Goal: Information Seeking & Learning: Learn about a topic

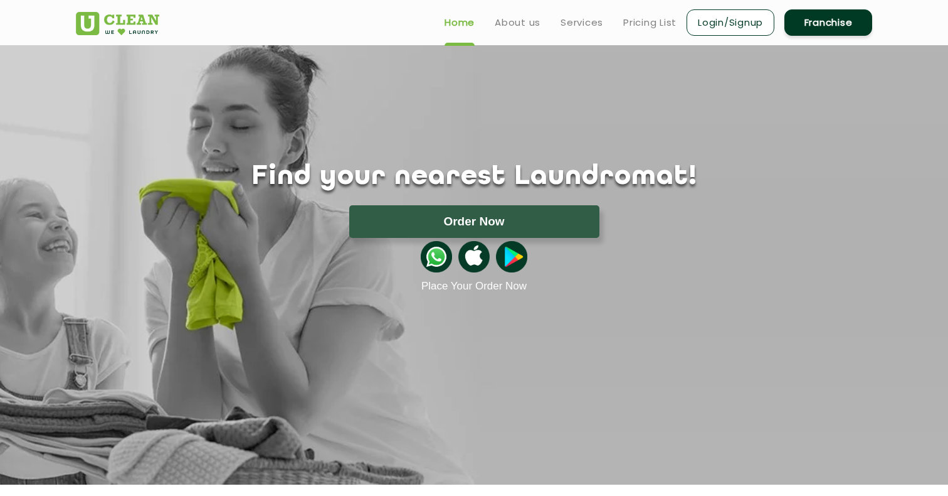
click at [644, 33] on ul "Home About us Services Pricing List Login/Signup Franchise" at bounding box center [654, 22] width 438 height 29
click at [644, 26] on link "Pricing List" at bounding box center [650, 22] width 53 height 15
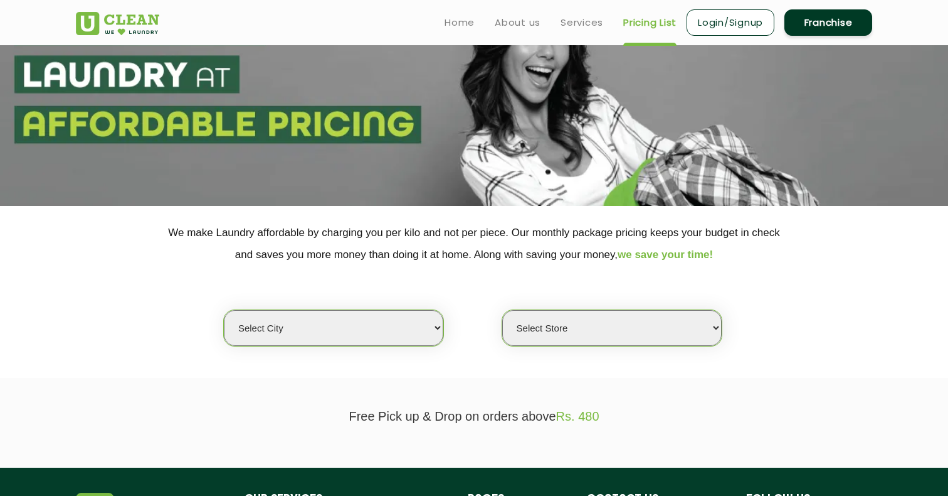
scroll to position [82, 0]
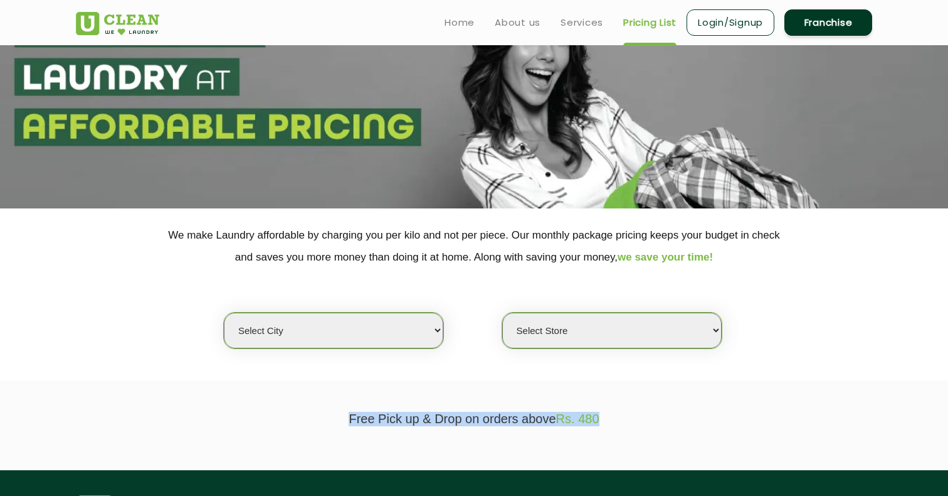
drag, startPoint x: 331, startPoint y: 406, endPoint x: 595, endPoint y: 405, distance: 264.1
click at [602, 412] on p "Free Pick up & Drop on orders above Rs. 480" at bounding box center [474, 419] width 797 height 14
click at [359, 395] on section "Free Pick up & Drop on orders above Rs. 480" at bounding box center [474, 425] width 948 height 90
drag, startPoint x: 342, startPoint y: 412, endPoint x: 619, endPoint y: 417, distance: 276.7
click at [623, 417] on p "Free Pick up & Drop on orders above Rs. 480" at bounding box center [474, 419] width 797 height 14
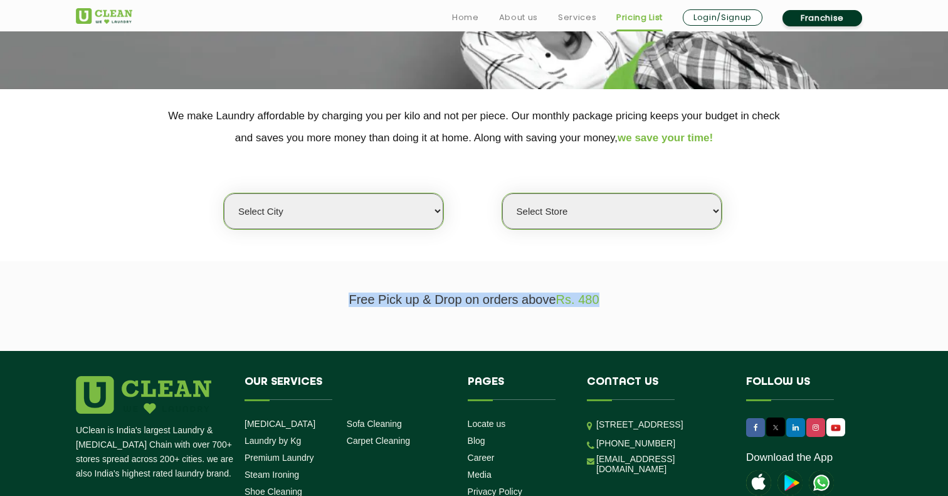
scroll to position [236, 0]
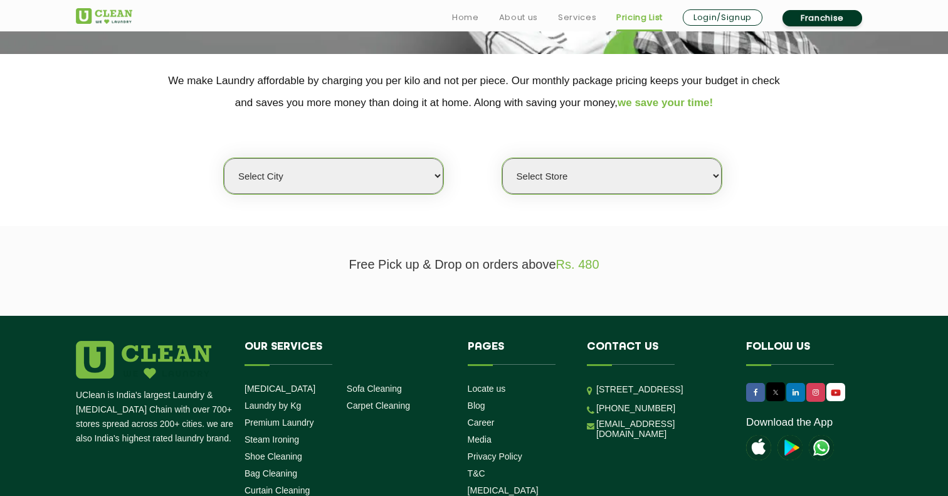
click at [396, 158] on div "Select city [GEOGRAPHIC_DATA] [GEOGRAPHIC_DATA] [GEOGRAPHIC_DATA] [GEOGRAPHIC_D…" at bounding box center [333, 175] width 221 height 37
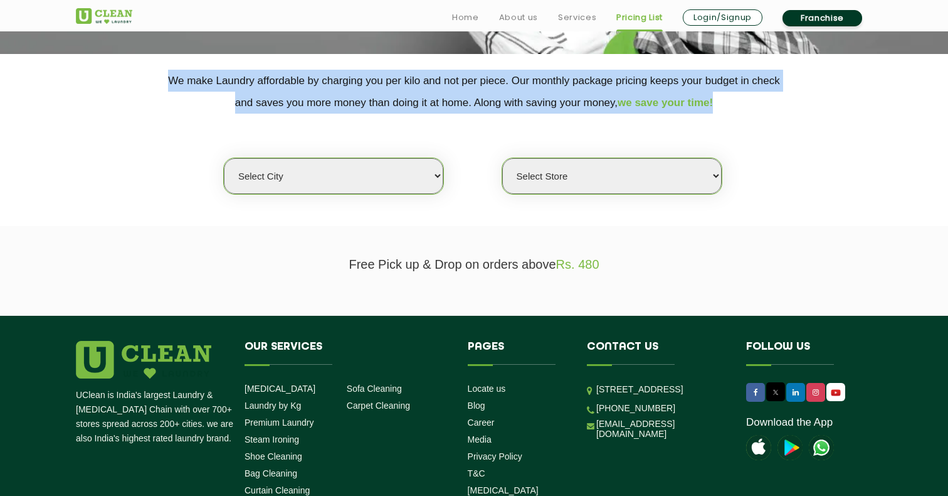
drag, startPoint x: 162, startPoint y: 80, endPoint x: 726, endPoint y: 118, distance: 565.2
click at [726, 118] on div "We make Laundry affordable by charging you per kilo and not per piece. Our mont…" at bounding box center [473, 132] width 815 height 125
select select "70"
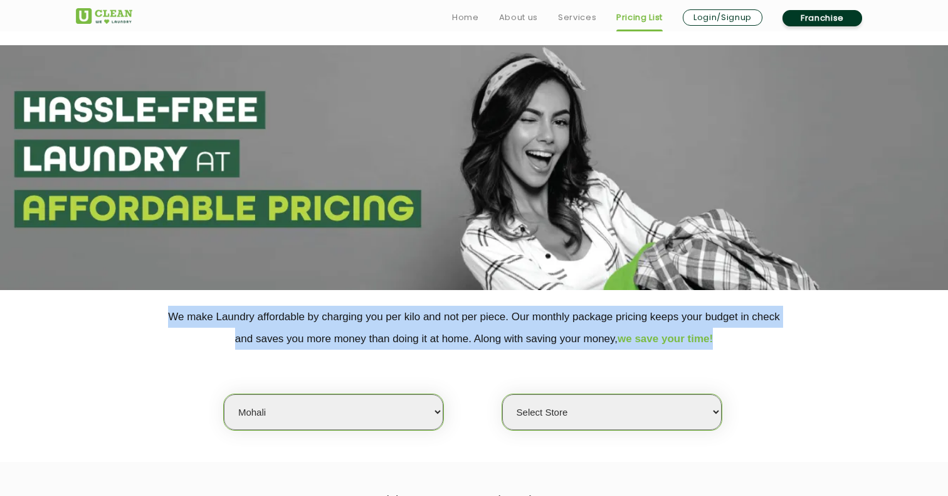
scroll to position [0, 0]
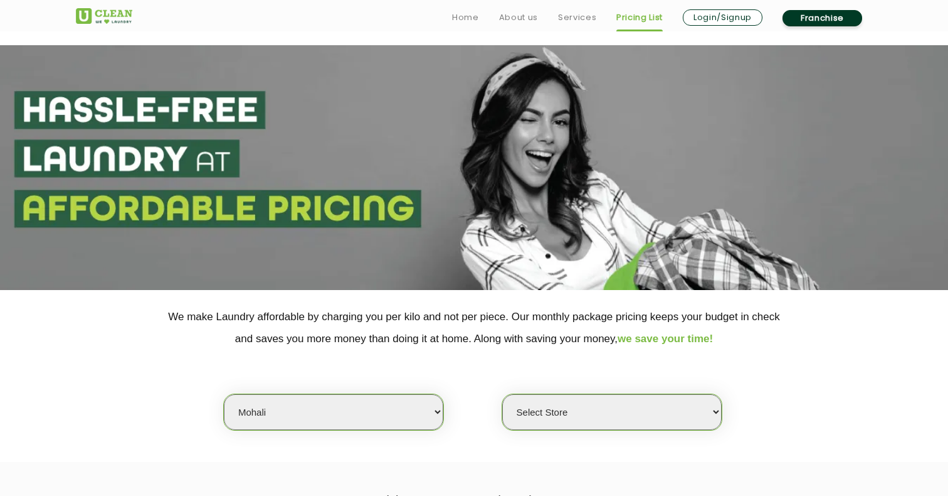
click at [536, 353] on div "Select city [GEOGRAPHIC_DATA] [GEOGRAPHIC_DATA] [GEOGRAPHIC_DATA] [GEOGRAPHIC_D…" at bounding box center [473, 389] width 815 height 81
click at [694, 337] on span "we save your time!" at bounding box center [665, 338] width 95 height 12
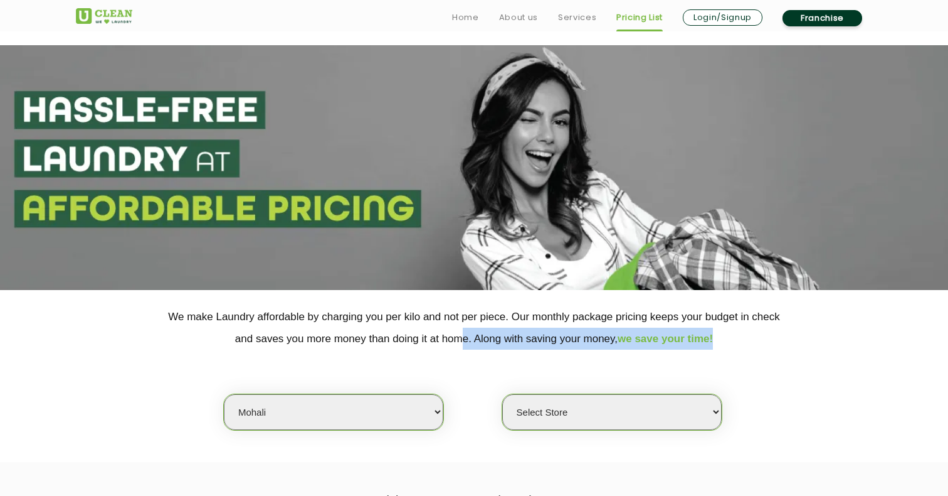
drag, startPoint x: 737, startPoint y: 341, endPoint x: 454, endPoint y: 336, distance: 282.9
click at [454, 336] on p "We make Laundry affordable by charging you per kilo and not per piece. Our mont…" at bounding box center [474, 327] width 797 height 44
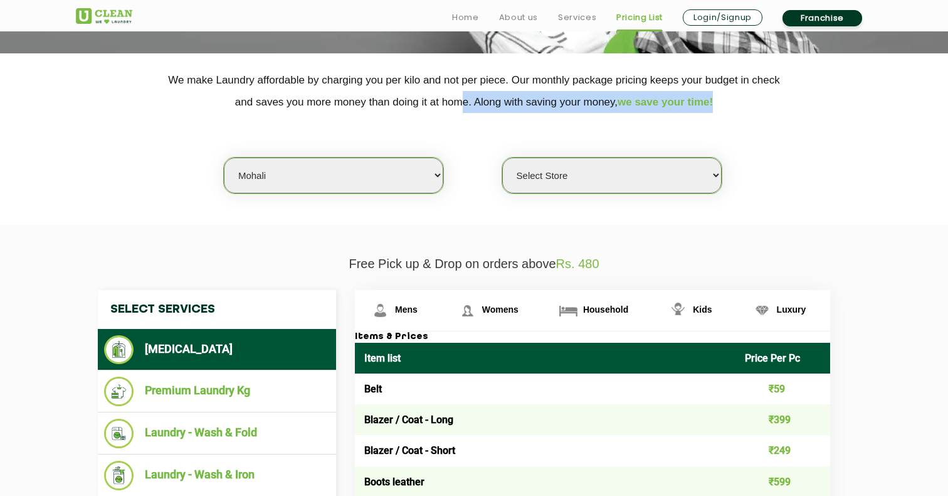
scroll to position [311, 0]
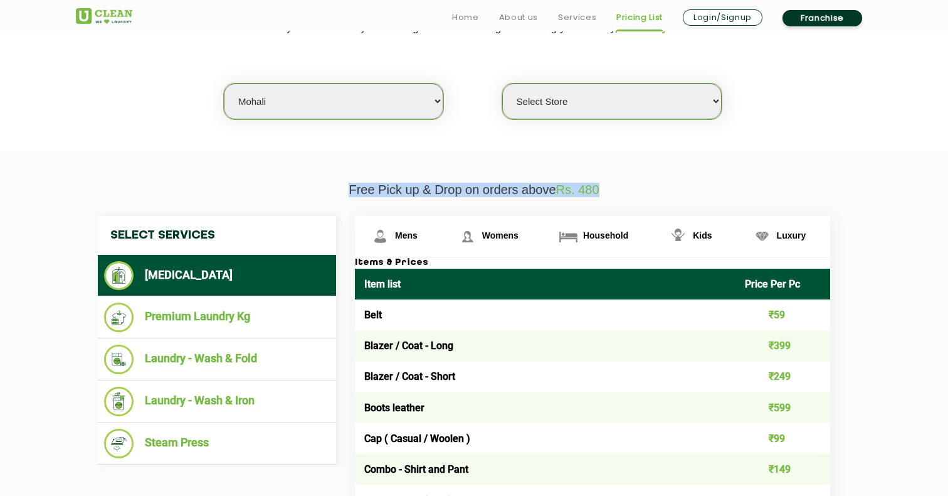
drag, startPoint x: 337, startPoint y: 186, endPoint x: 612, endPoint y: 179, distance: 274.8
click at [612, 183] on p "Free Pick up & Drop on orders above Rs. 480" at bounding box center [474, 190] width 797 height 14
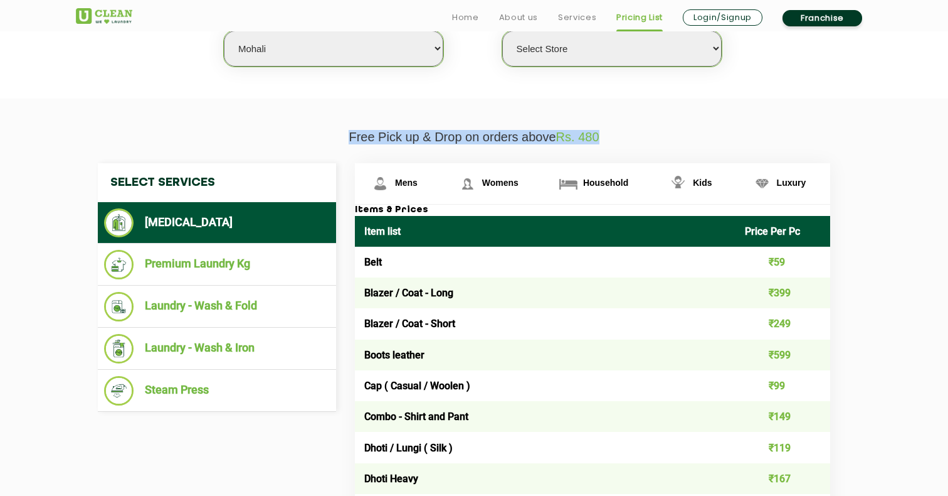
scroll to position [385, 0]
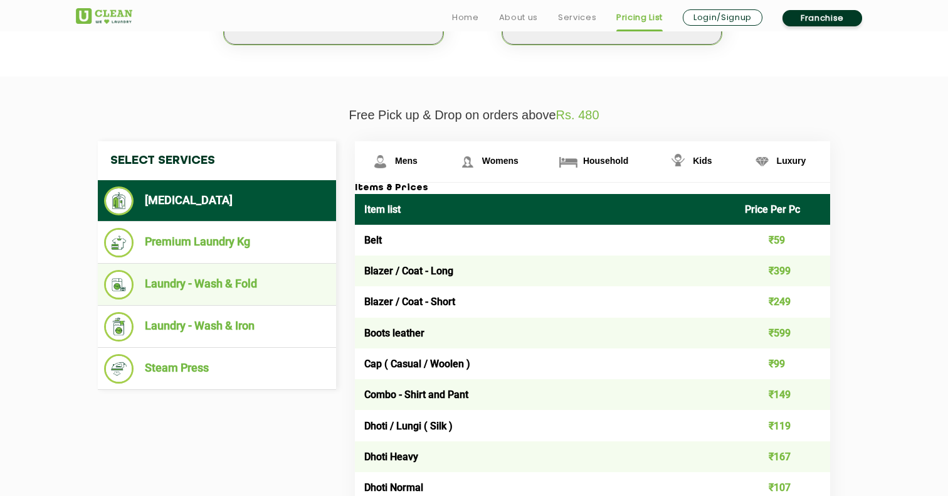
click at [262, 273] on li "Laundry - Wash & Fold" at bounding box center [217, 284] width 226 height 29
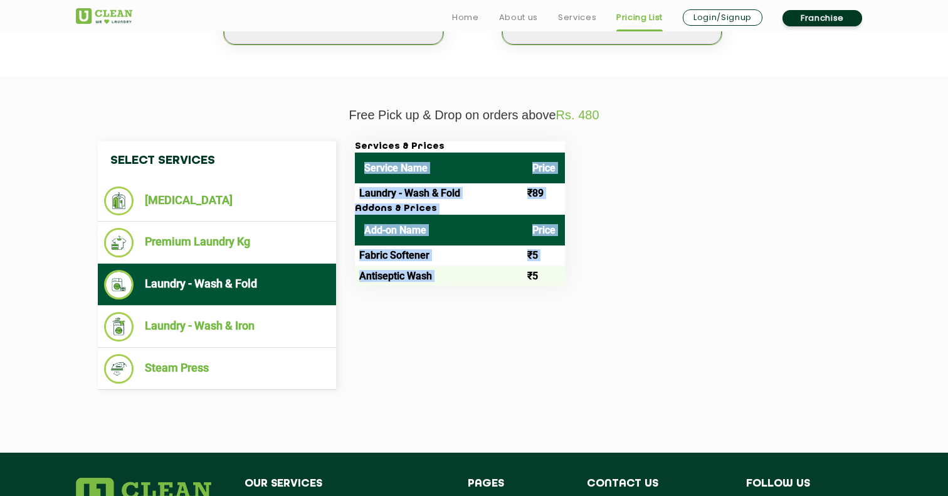
drag, startPoint x: 353, startPoint y: 183, endPoint x: 558, endPoint y: 261, distance: 218.8
click at [558, 261] on div "Services & Prices Service Name Price Laundry - Wash & Fold ₹89 Addons & Prices …" at bounding box center [603, 213] width 514 height 144
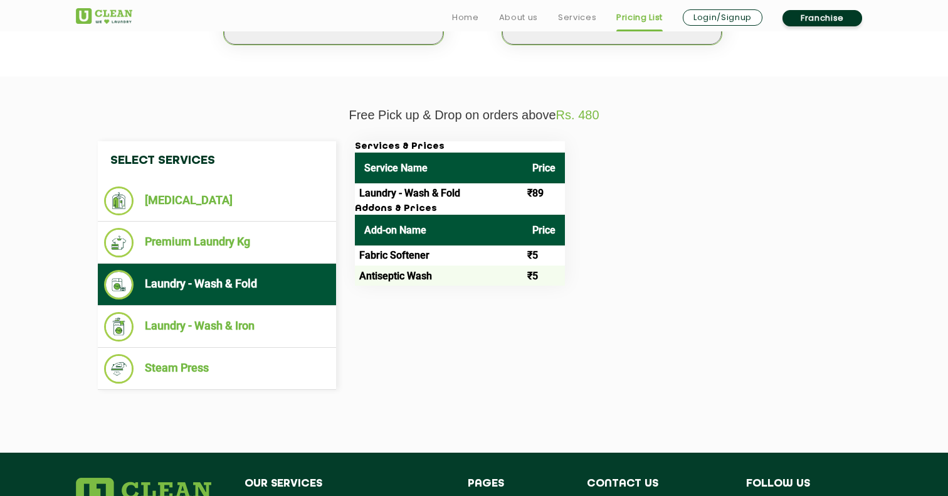
click at [565, 265] on td "₹5" at bounding box center [544, 275] width 42 height 20
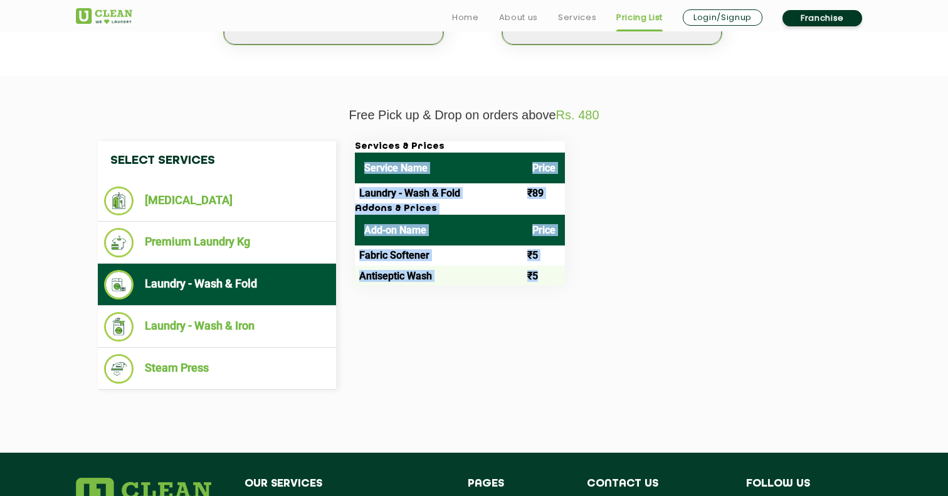
drag, startPoint x: 567, startPoint y: 275, endPoint x: 367, endPoint y: 147, distance: 237.5
click at [367, 147] on div "Services & Prices Service Name Price Laundry - Wash & Fold ₹89 Addons & Prices …" at bounding box center [460, 213] width 210 height 144
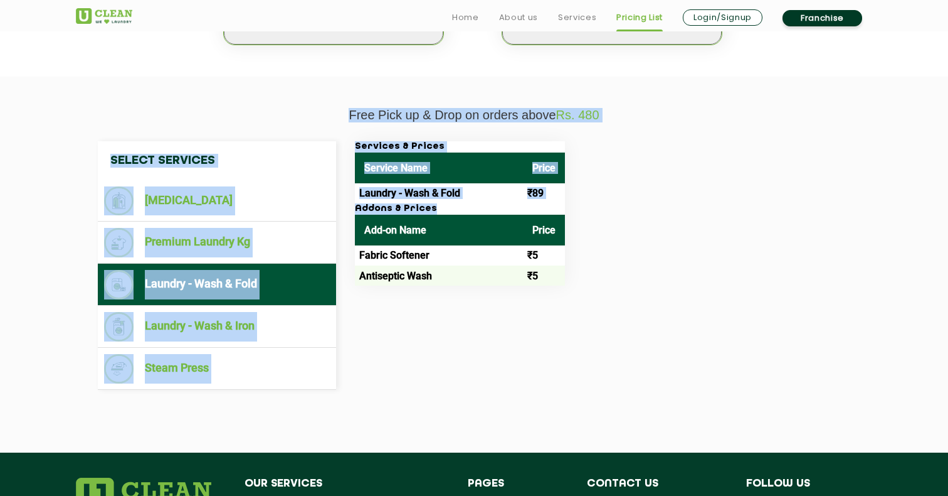
drag, startPoint x: 341, startPoint y: 105, endPoint x: 562, endPoint y: 284, distance: 284.5
click at [562, 284] on div "Free Pick up & Drop on orders above Rs. 480 Select Services [MEDICAL_DATA] Prem…" at bounding box center [473, 258] width 815 height 300
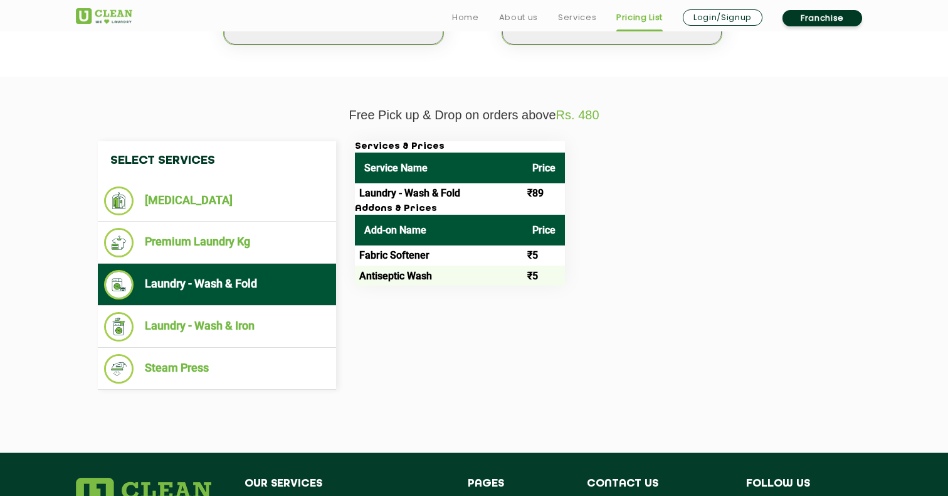
click at [583, 273] on div "Services & Prices Service Name Price Laundry - Wash & Fold ₹89 Addons & Prices …" at bounding box center [603, 213] width 514 height 144
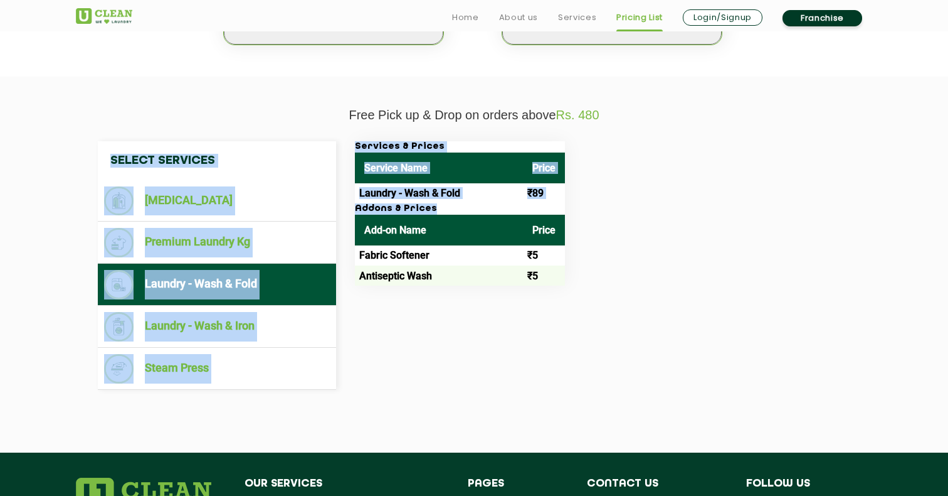
drag, startPoint x: 332, startPoint y: 118, endPoint x: 585, endPoint y: 283, distance: 301.9
click at [585, 283] on div "Select Services [MEDICAL_DATA] Premium Laundry Kg Laundry - Wash & Fold Laundry…" at bounding box center [473, 265] width 815 height 286
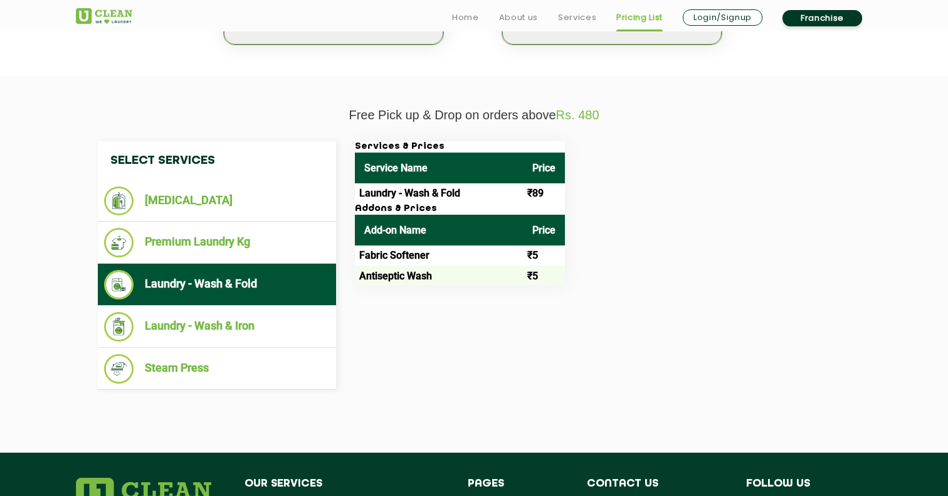
click at [583, 275] on div "Services & Prices Service Name Price Laundry - Wash & Fold ₹89 Addons & Prices …" at bounding box center [603, 213] width 514 height 144
drag, startPoint x: 612, startPoint y: 287, endPoint x: 401, endPoint y: 146, distance: 253.8
click at [401, 146] on div "Select Services [MEDICAL_DATA] Premium Laundry Kg Laundry - Wash & Fold Laundry…" at bounding box center [474, 265] width 772 height 248
click at [383, 207] on h3 "Addons & Prices" at bounding box center [460, 208] width 210 height 11
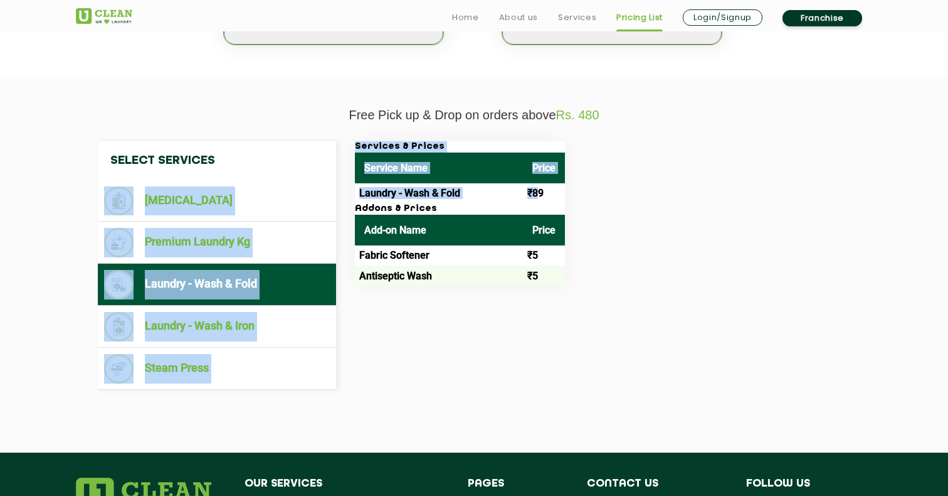
drag, startPoint x: 341, startPoint y: 174, endPoint x: 552, endPoint y: 191, distance: 212.1
click at [552, 191] on div "Select Services [MEDICAL_DATA] Premium Laundry Kg Laundry - Wash & Fold Laundry…" at bounding box center [474, 265] width 772 height 248
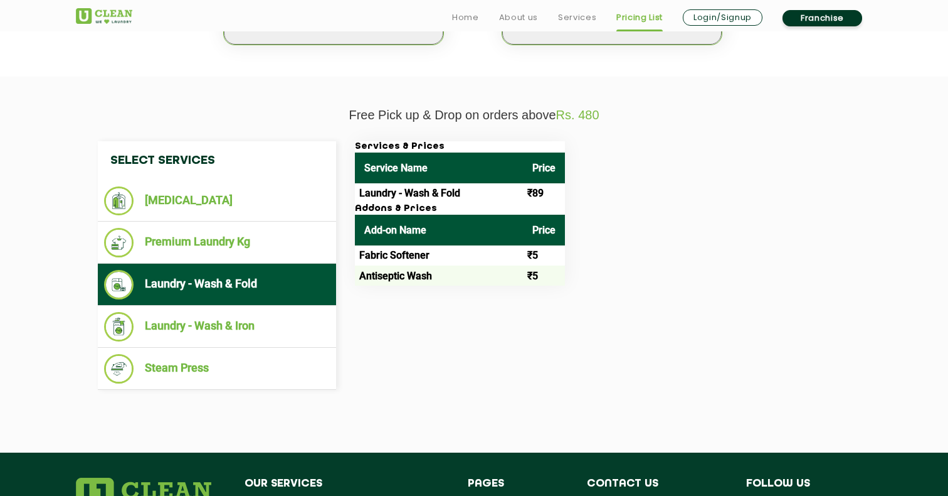
click at [388, 319] on div "Select Services [MEDICAL_DATA] Premium Laundry Kg Laundry - Wash & Fold Laundry…" at bounding box center [474, 265] width 772 height 248
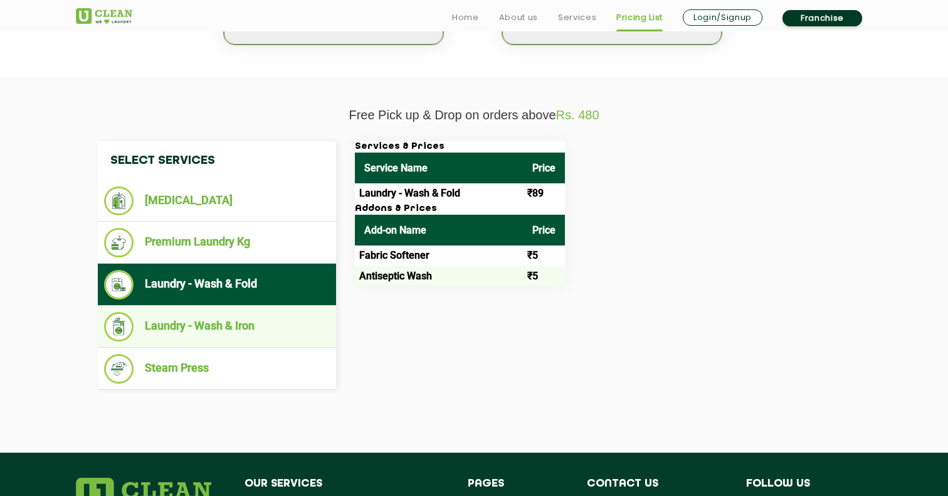
click at [304, 318] on li "Laundry - Wash & Iron" at bounding box center [217, 326] width 226 height 29
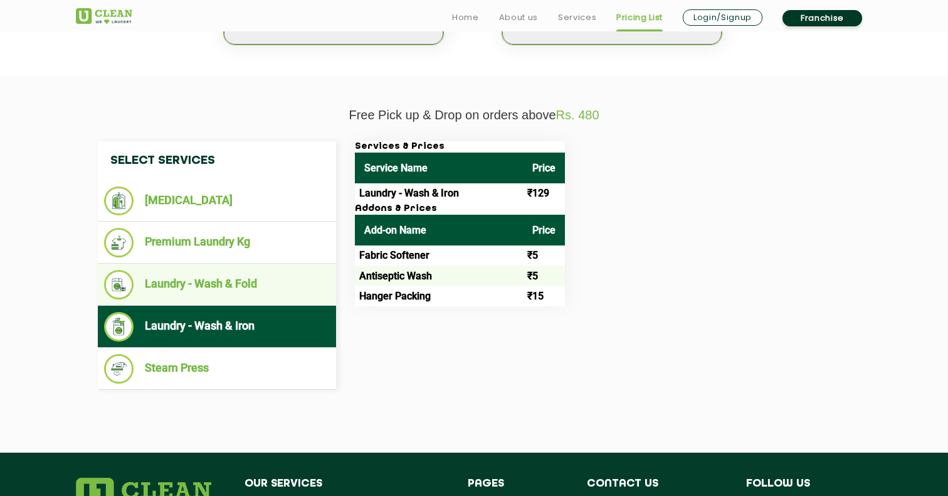
click at [285, 278] on li "Laundry - Wash & Fold" at bounding box center [217, 284] width 226 height 29
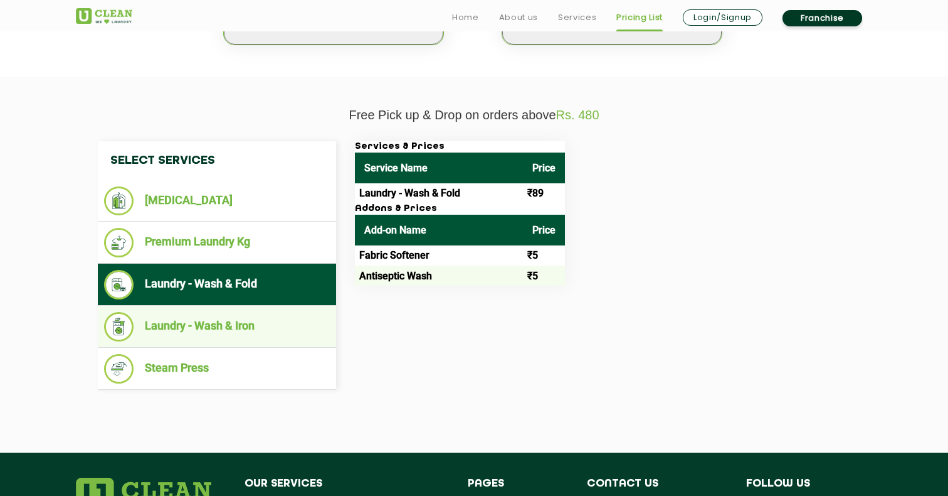
click at [292, 319] on li "Laundry - Wash & Iron" at bounding box center [217, 326] width 226 height 29
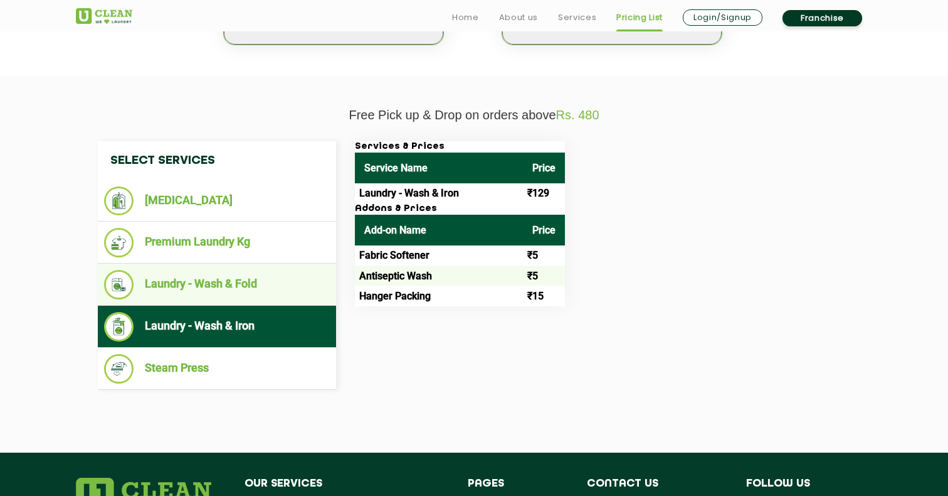
click at [288, 294] on ul "Laundry - Wash & Fold" at bounding box center [217, 284] width 238 height 42
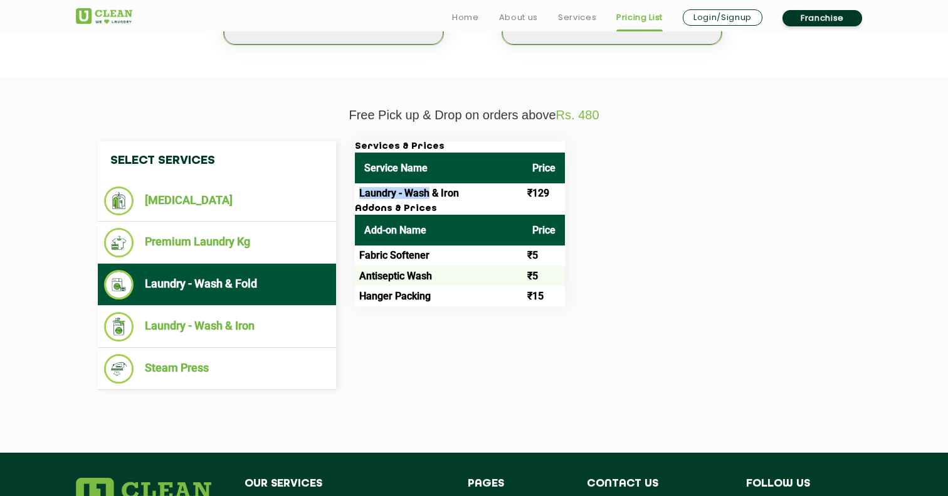
drag, startPoint x: 355, startPoint y: 193, endPoint x: 435, endPoint y: 193, distance: 80.3
click at [435, 193] on td "Laundry - Wash & Iron" at bounding box center [439, 193] width 168 height 20
click at [565, 171] on th "Price" at bounding box center [544, 167] width 42 height 31
drag, startPoint x: 577, startPoint y: 188, endPoint x: 358, endPoint y: 179, distance: 219.1
click at [358, 183] on tr "Laundry - Wash & Iron ₹129" at bounding box center [460, 193] width 210 height 20
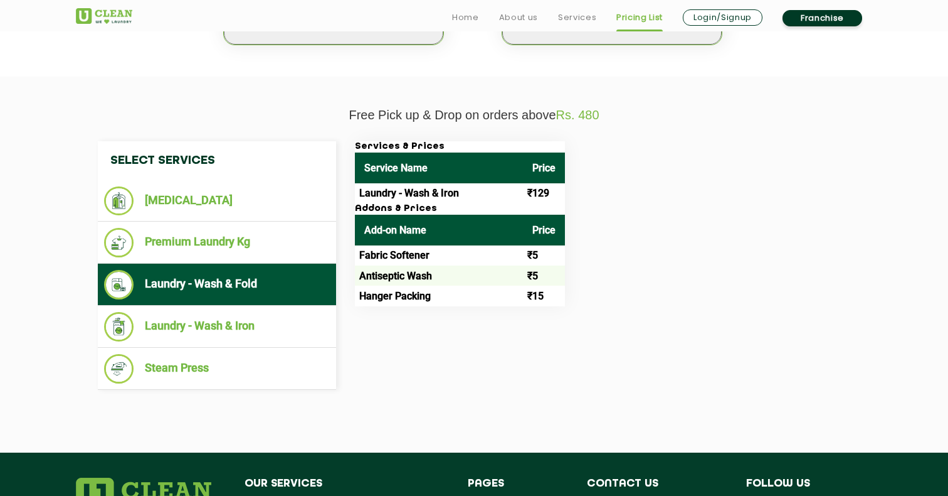
click at [373, 203] on h3 "Addons & Prices" at bounding box center [460, 208] width 210 height 11
drag, startPoint x: 359, startPoint y: 184, endPoint x: 570, endPoint y: 183, distance: 211.4
click at [565, 183] on tr "Laundry - Wash & Iron ₹129" at bounding box center [460, 193] width 210 height 20
click at [561, 183] on td "₹129" at bounding box center [544, 193] width 42 height 20
drag, startPoint x: 567, startPoint y: 188, endPoint x: 359, endPoint y: 184, distance: 208.3
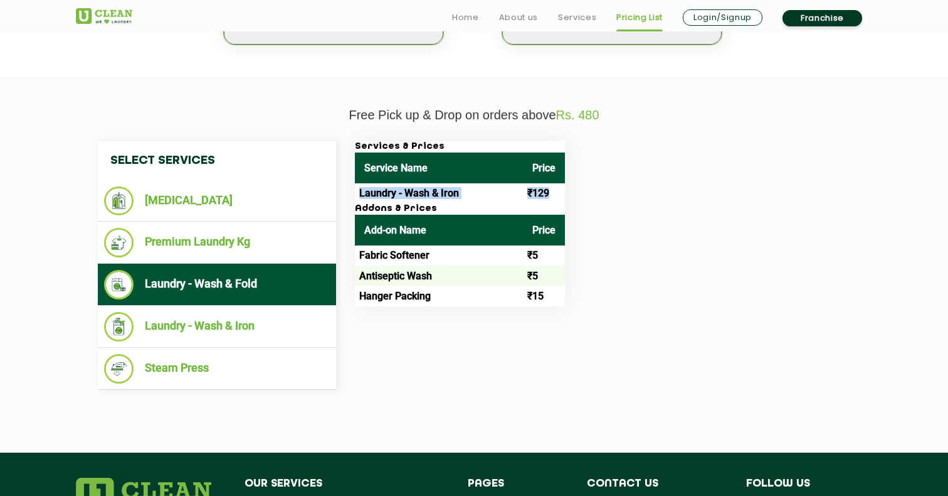
click at [359, 184] on tr "Laundry - Wash & Iron ₹129" at bounding box center [460, 193] width 210 height 20
click at [366, 194] on td "Laundry - Wash & Iron" at bounding box center [439, 193] width 168 height 20
drag, startPoint x: 358, startPoint y: 189, endPoint x: 570, endPoint y: 189, distance: 211.4
click at [565, 189] on tr "Laundry - Wash & Iron ₹129" at bounding box center [460, 193] width 210 height 20
click at [523, 183] on td "Laundry - Wash & Iron" at bounding box center [439, 193] width 168 height 20
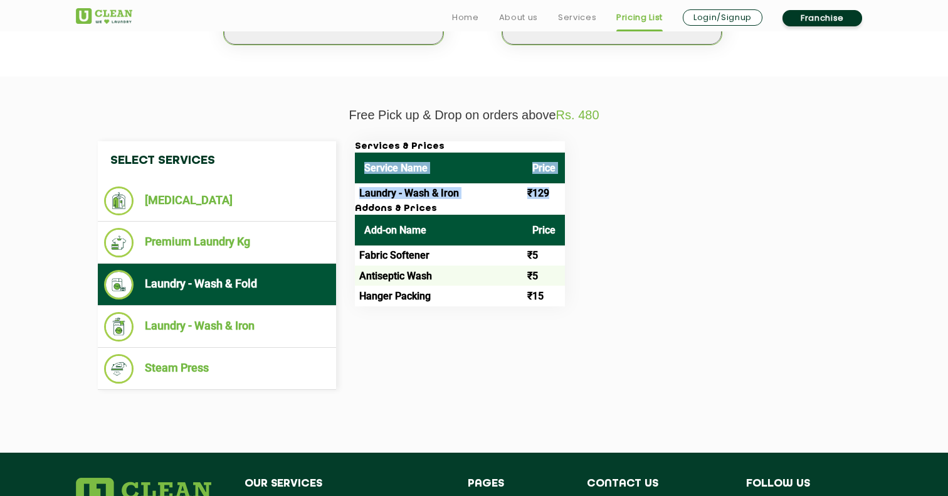
drag, startPoint x: 358, startPoint y: 161, endPoint x: 571, endPoint y: 184, distance: 214.0
click at [565, 184] on table "Service Name Price Laundry - Wash & Iron ₹129" at bounding box center [460, 177] width 210 height 51
click at [538, 174] on th "Price" at bounding box center [544, 167] width 42 height 31
drag, startPoint x: 585, startPoint y: 302, endPoint x: 401, endPoint y: 193, distance: 214.0
click at [401, 193] on div "Services & Prices Service Name Price Laundry - Wash & Iron ₹129 Addons & Prices…" at bounding box center [603, 223] width 514 height 165
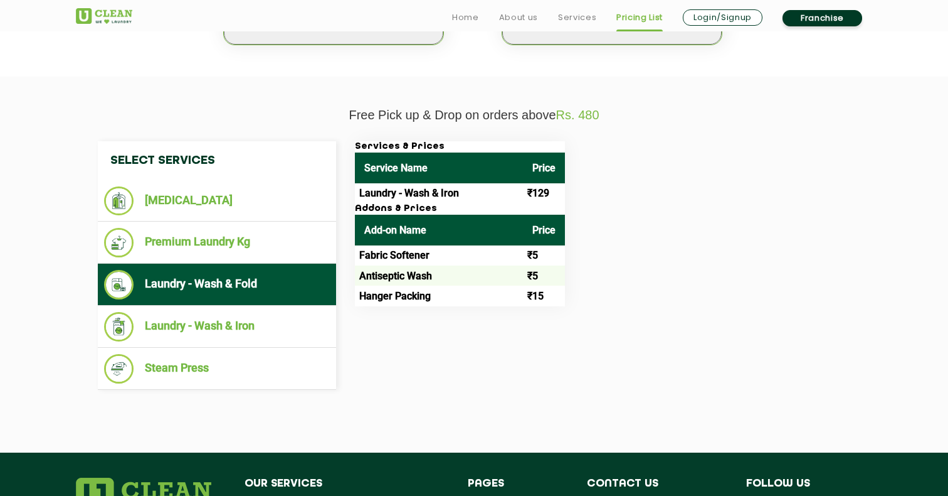
click at [373, 176] on th "Service Name" at bounding box center [439, 167] width 168 height 31
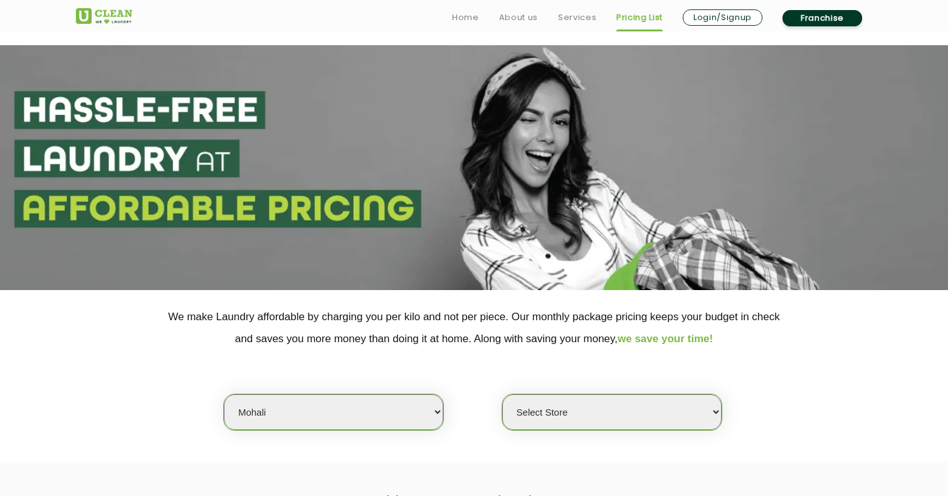
scroll to position [0, 0]
click at [504, 18] on link "About us" at bounding box center [518, 17] width 39 height 15
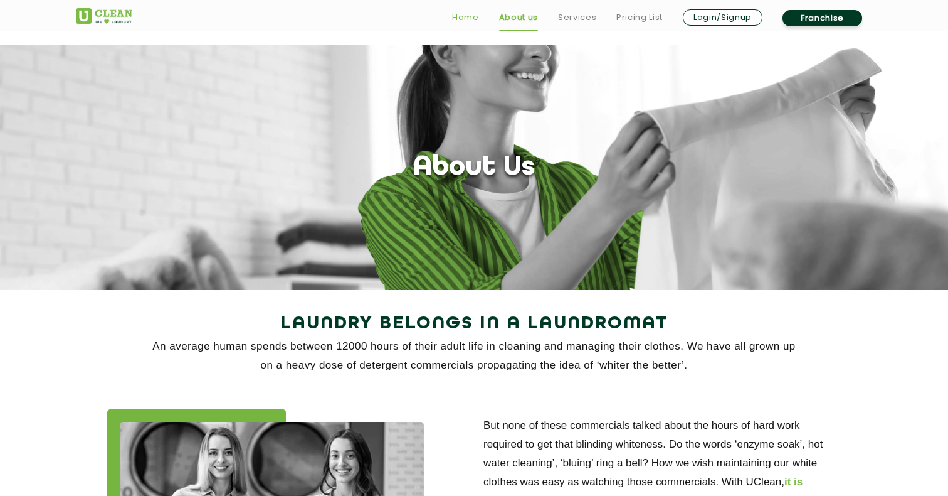
click at [453, 21] on link "Home" at bounding box center [465, 17] width 27 height 15
